Goal: Task Accomplishment & Management: Use online tool/utility

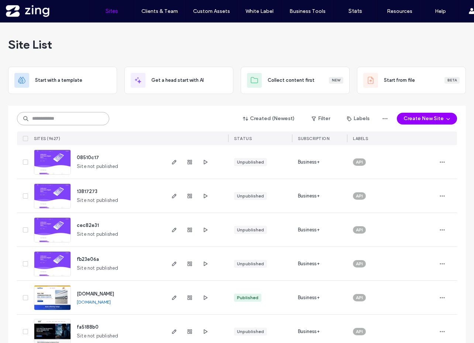
click at [83, 121] on input at bounding box center [63, 118] width 92 height 13
click at [28, 120] on input "*********" at bounding box center [63, 118] width 92 height 13
type input "**********"
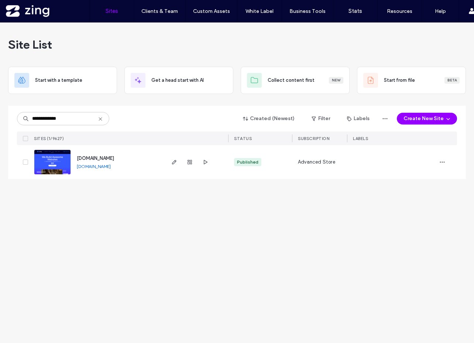
click at [59, 163] on img at bounding box center [52, 175] width 36 height 50
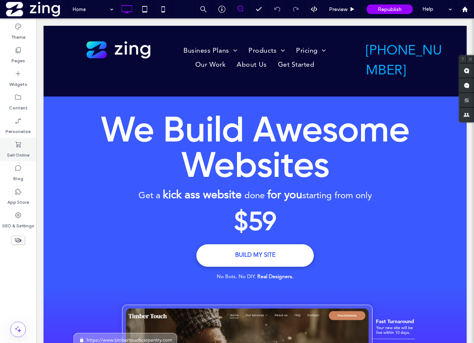
click at [20, 145] on icon at bounding box center [17, 144] width 7 height 7
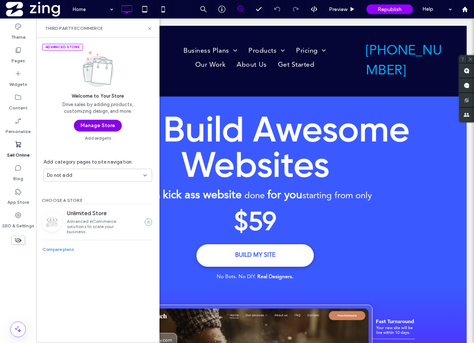
click at [106, 127] on button "Manage Store" at bounding box center [98, 126] width 48 height 12
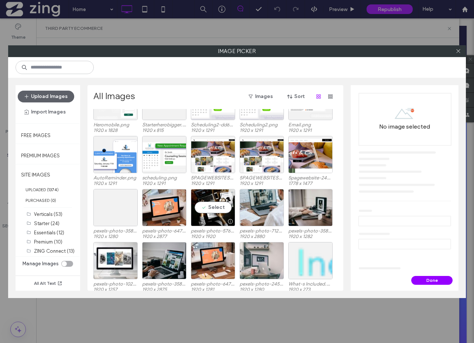
scroll to position [507, 0]
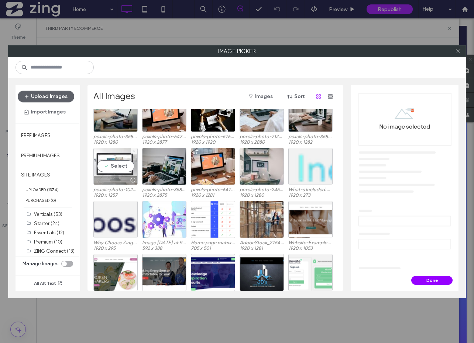
click at [121, 164] on div "Select" at bounding box center [115, 166] width 44 height 37
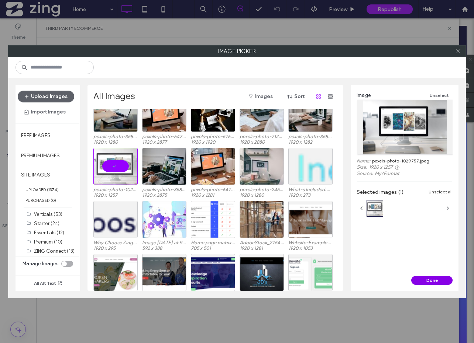
click at [439, 282] on button "Done" at bounding box center [431, 280] width 41 height 9
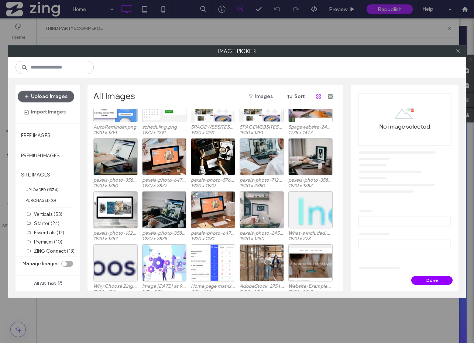
scroll to position [467, 0]
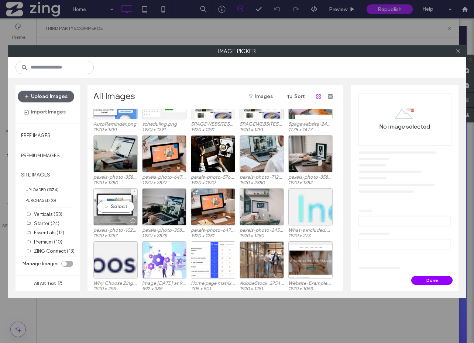
click at [127, 212] on div "Select" at bounding box center [115, 207] width 44 height 37
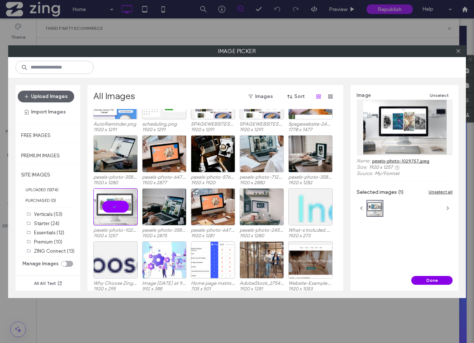
click at [438, 283] on button "Done" at bounding box center [431, 280] width 41 height 9
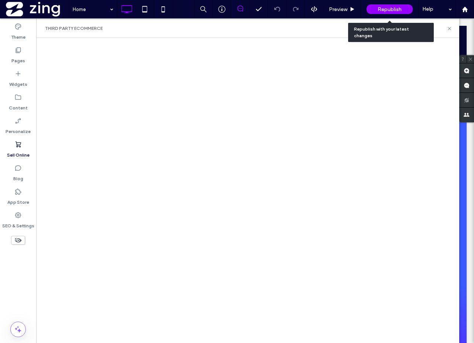
click at [388, 8] on span "Republish" at bounding box center [389, 9] width 24 height 6
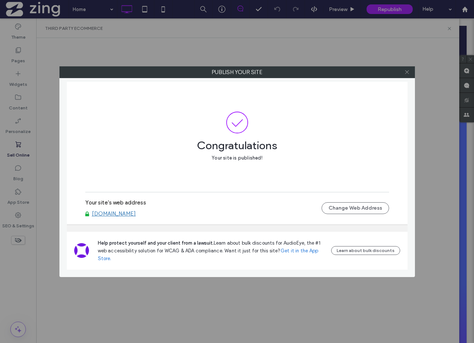
click at [407, 70] on icon at bounding box center [407, 72] width 6 height 6
